Goal: Task Accomplishment & Management: Manage account settings

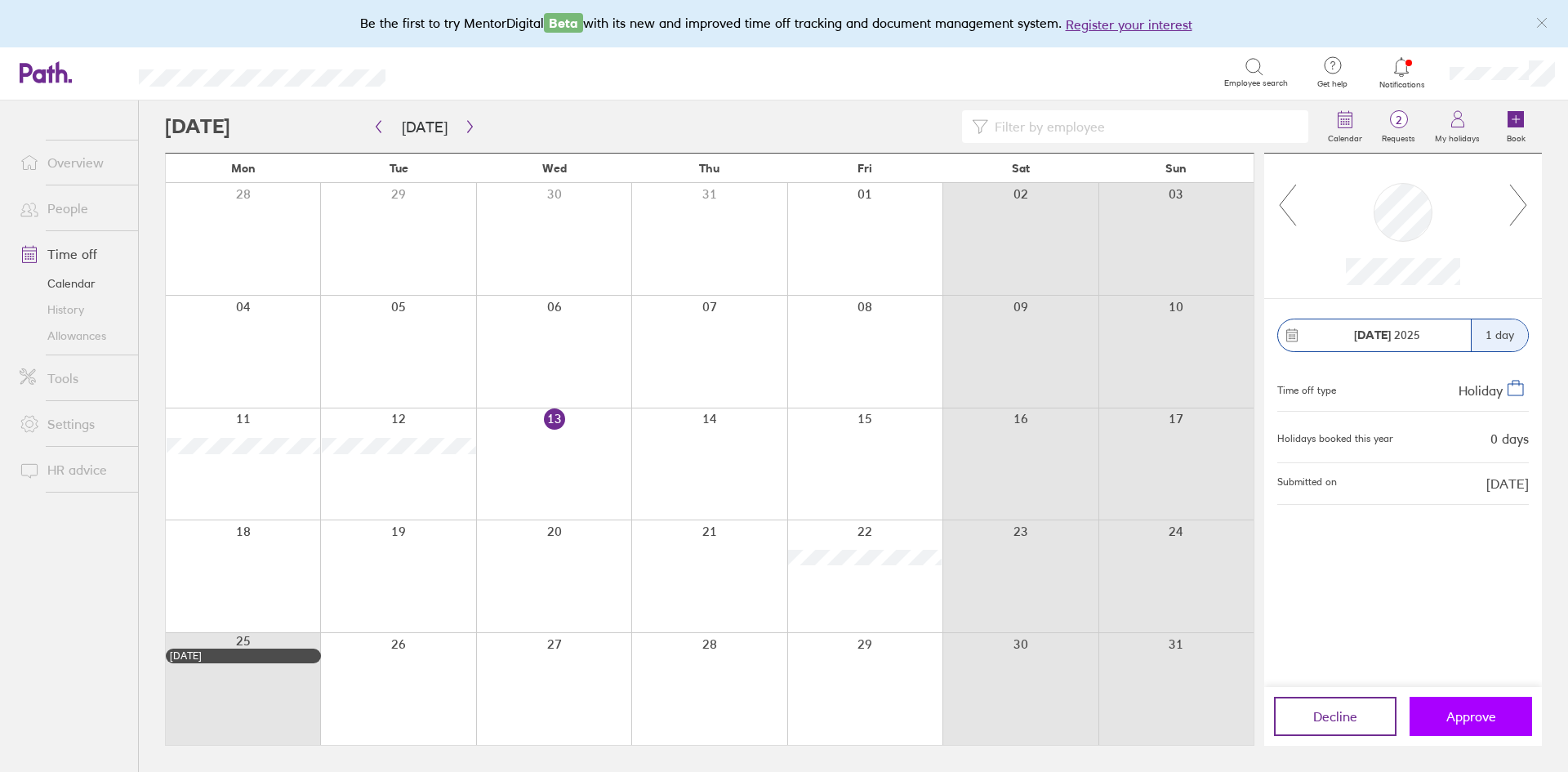
click at [1479, 706] on button "Approve" at bounding box center [1471, 715] width 122 height 39
click at [1472, 711] on span "Approve" at bounding box center [1471, 716] width 50 height 15
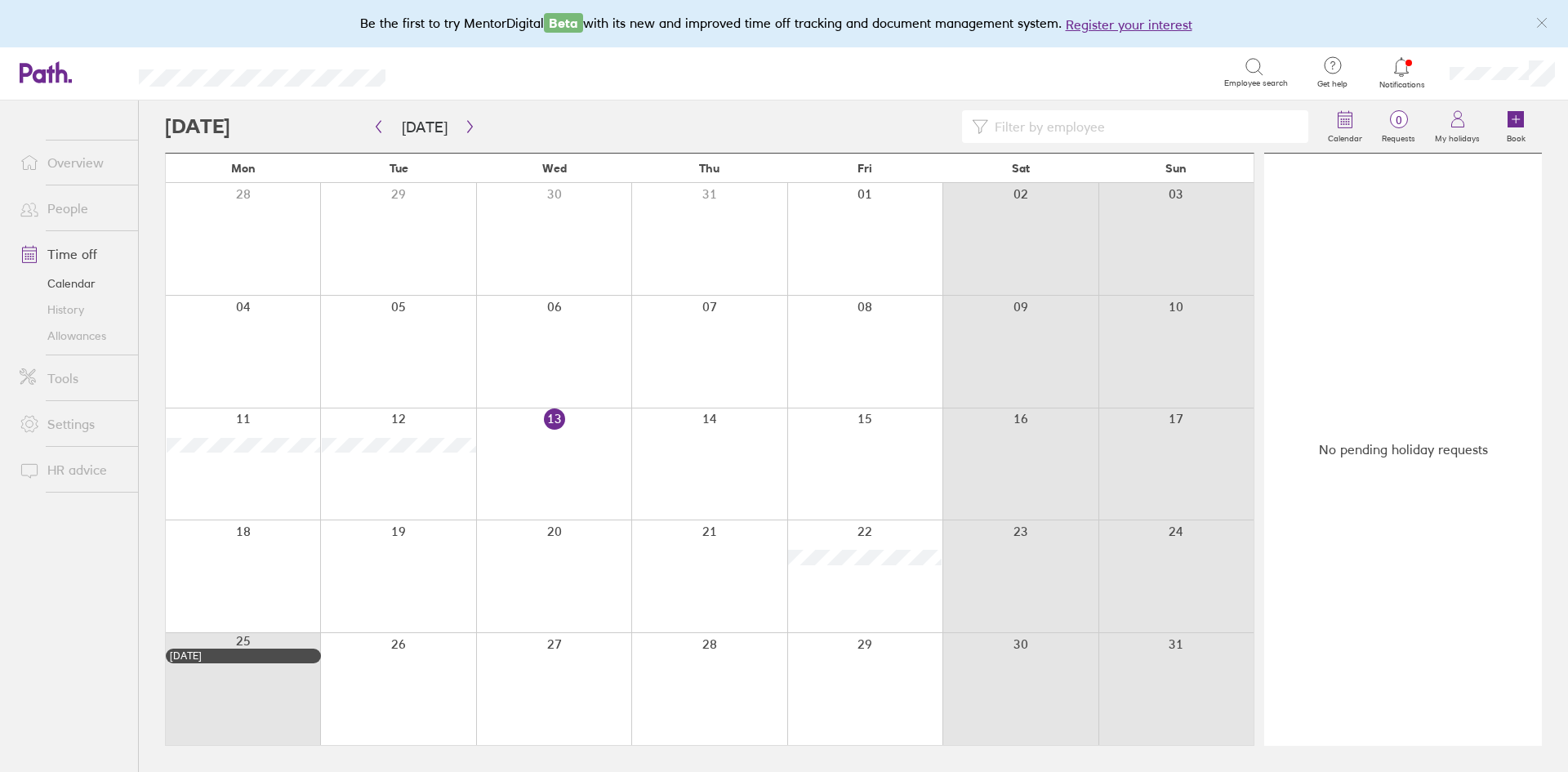
click at [83, 162] on link "Overview" at bounding box center [72, 163] width 132 height 33
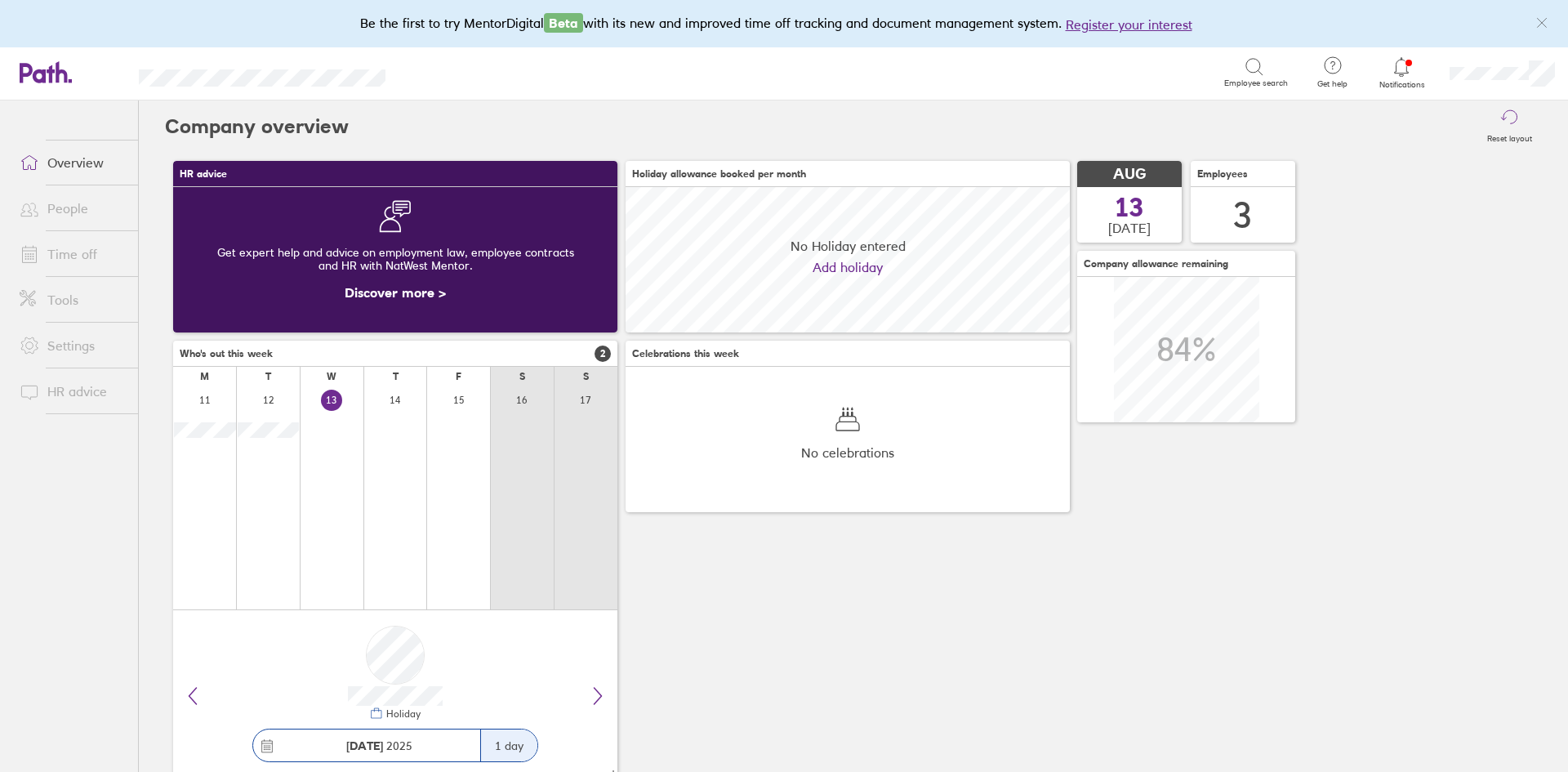
scroll to position [146, 445]
click at [75, 252] on link "Time off" at bounding box center [72, 254] width 132 height 33
